Goal: Transaction & Acquisition: Purchase product/service

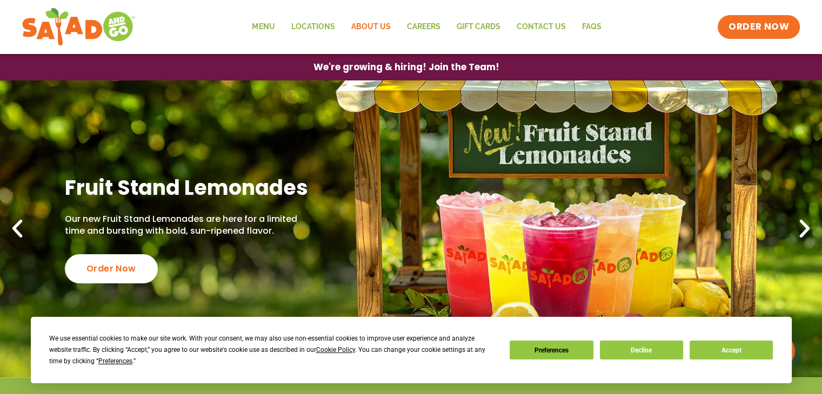
click at [367, 23] on link "About Us" at bounding box center [371, 27] width 56 height 25
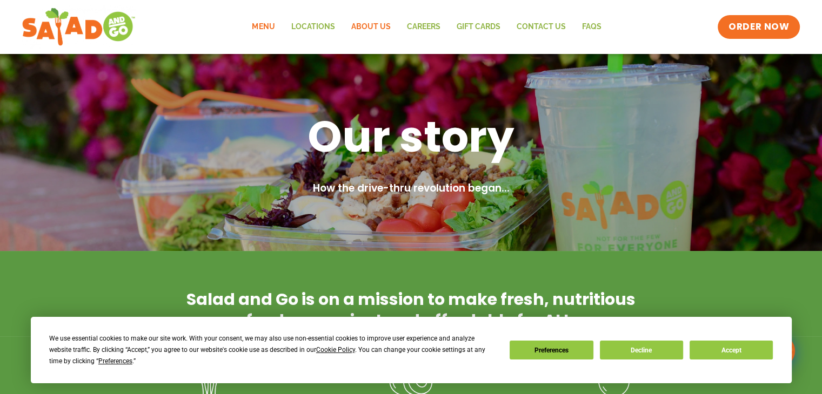
click at [266, 28] on link "Menu" at bounding box center [263, 27] width 39 height 25
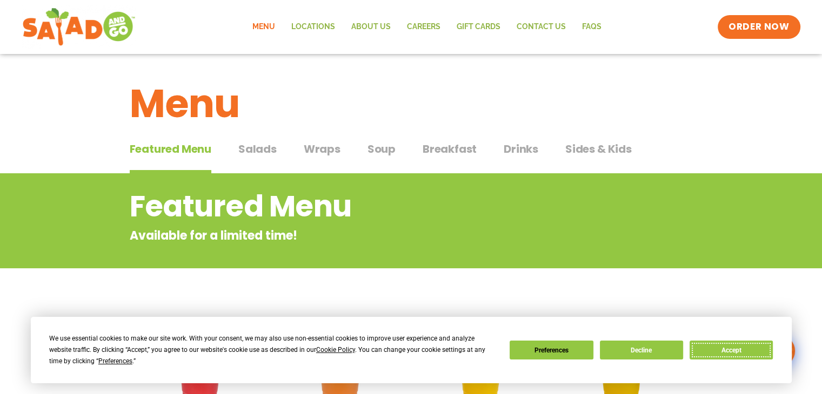
click at [735, 345] on button "Accept" at bounding box center [730, 350] width 83 height 19
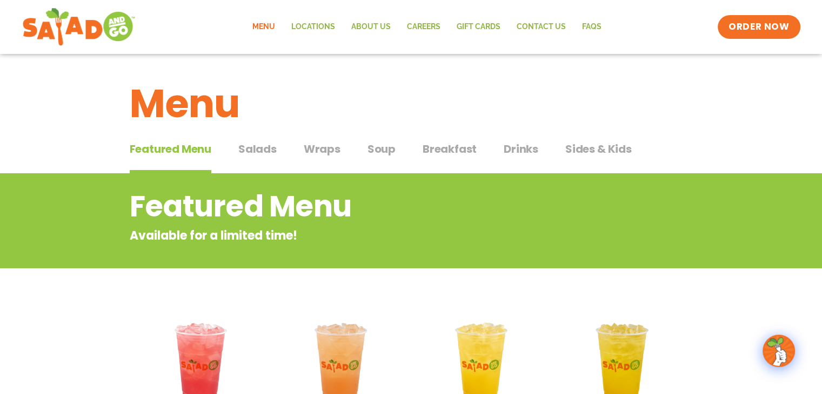
click at [260, 148] on span "Salads" at bounding box center [257, 149] width 38 height 16
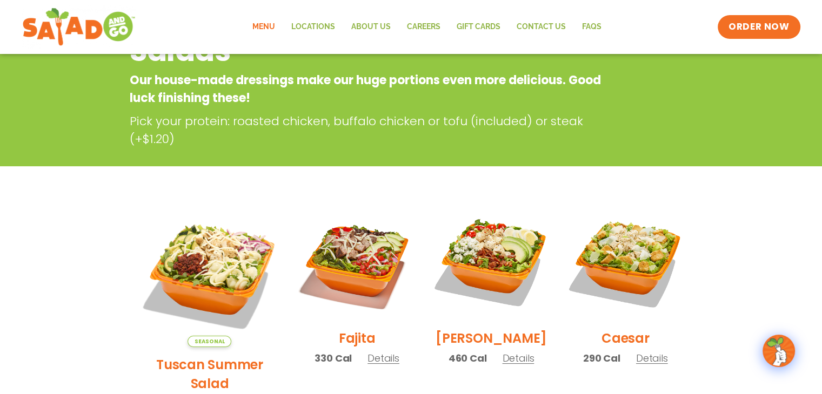
scroll to position [270, 0]
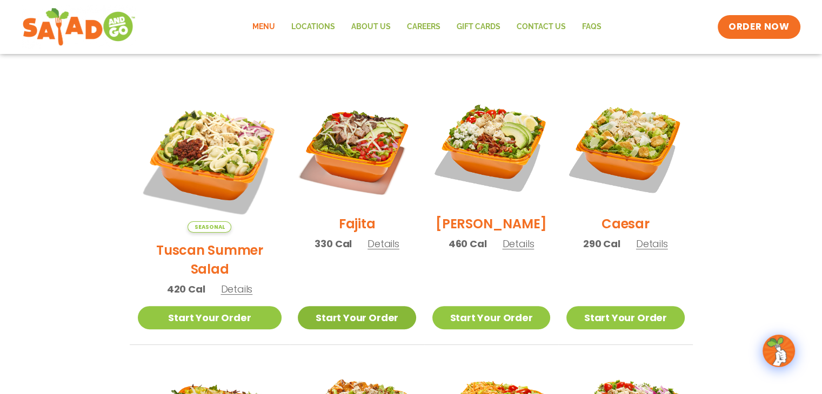
click at [352, 306] on link "Start Your Order" at bounding box center [357, 317] width 118 height 23
